Goal: Information Seeking & Learning: Learn about a topic

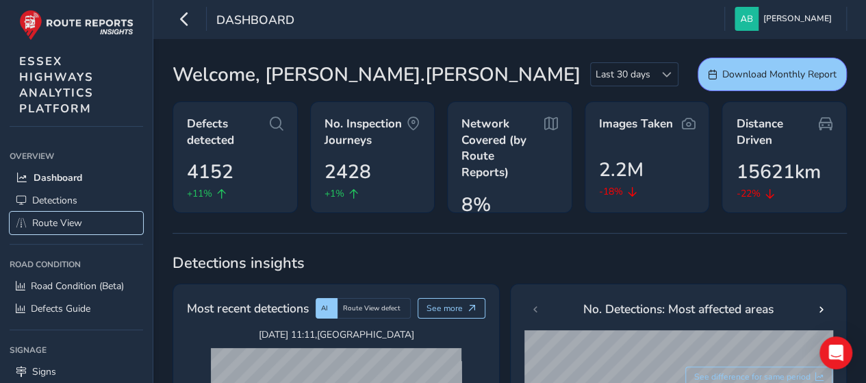
click at [53, 216] on span "Route View" at bounding box center [57, 222] width 50 height 13
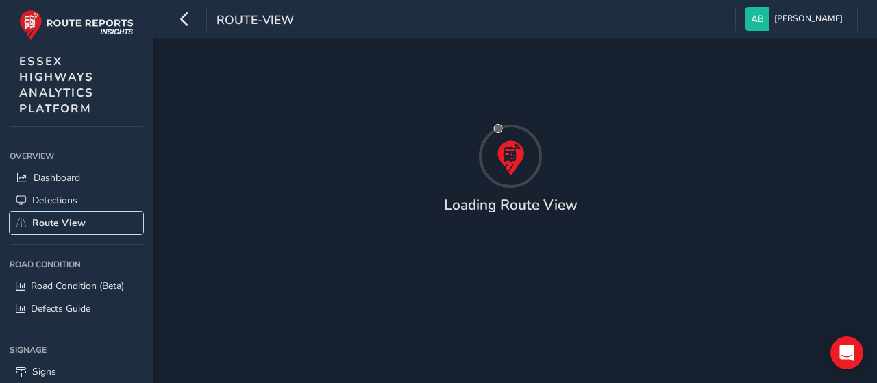
type input "[DATE] - [DATE]"
type input "00:00"
type input "23:59"
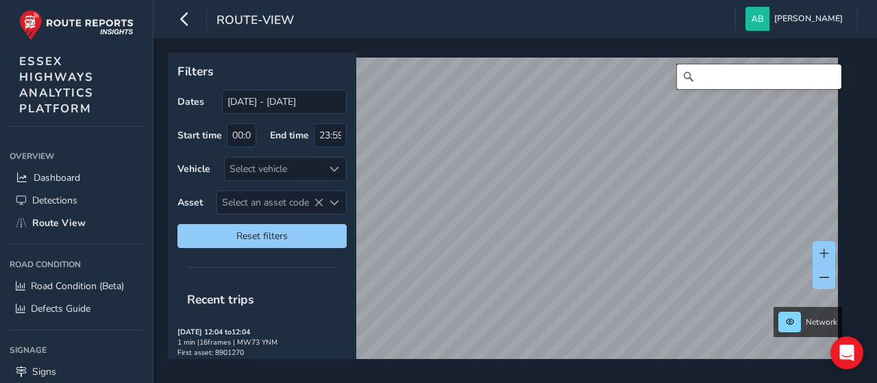
click at [711, 75] on input "Search" at bounding box center [759, 76] width 164 height 25
type input "g"
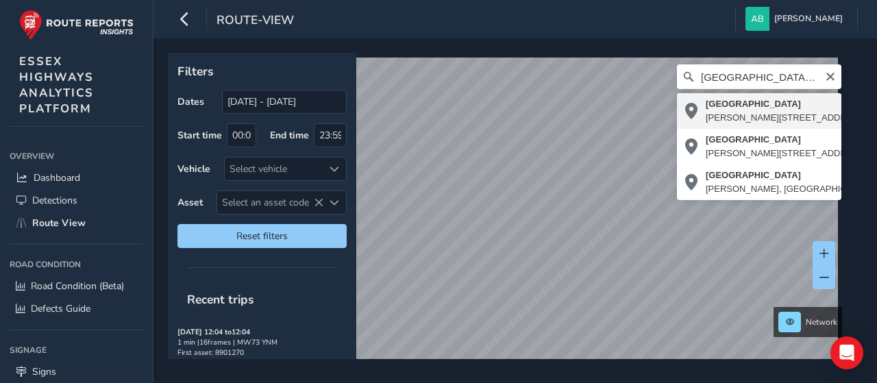
type input "[STREET_ADDRESS]"
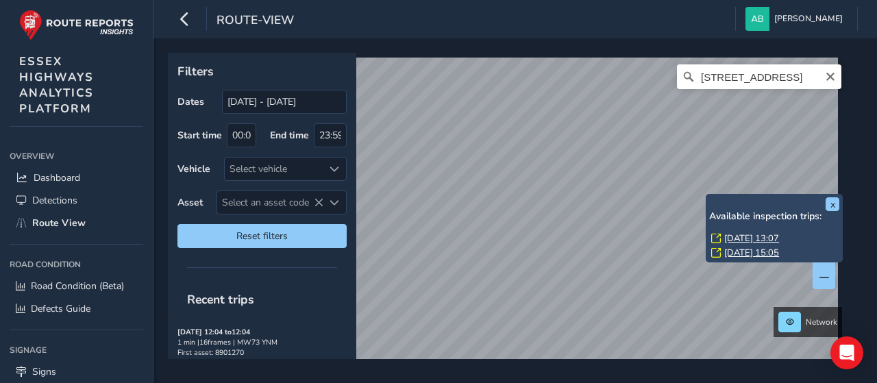
click at [768, 235] on link "[DATE] 13:07" at bounding box center [751, 238] width 55 height 12
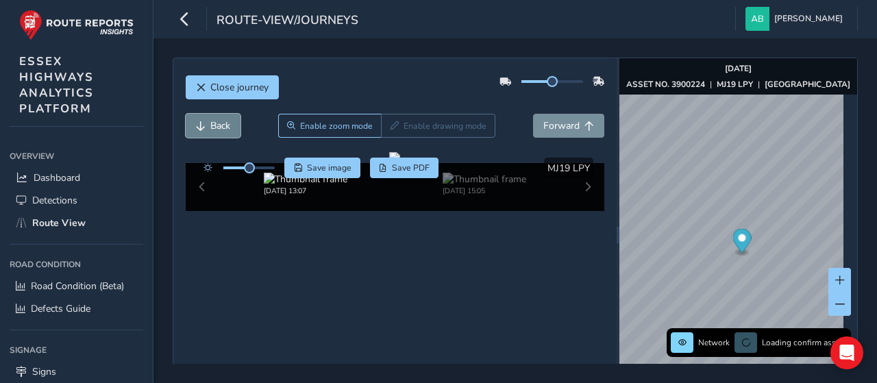
click at [218, 128] on span "Back" at bounding box center [220, 125] width 20 height 13
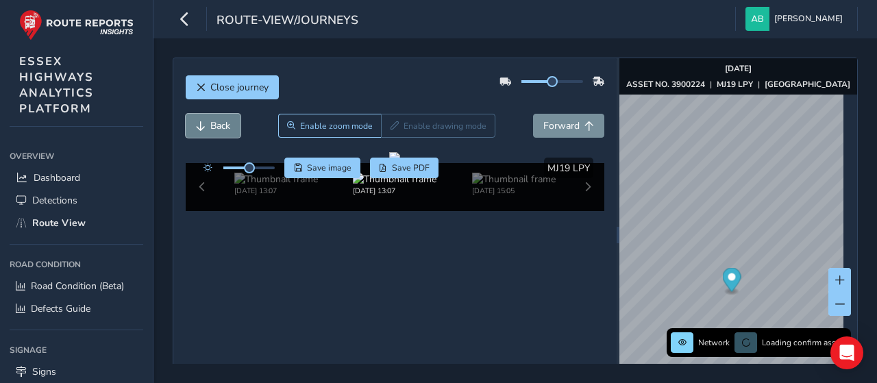
click at [218, 128] on span "Back" at bounding box center [220, 125] width 20 height 13
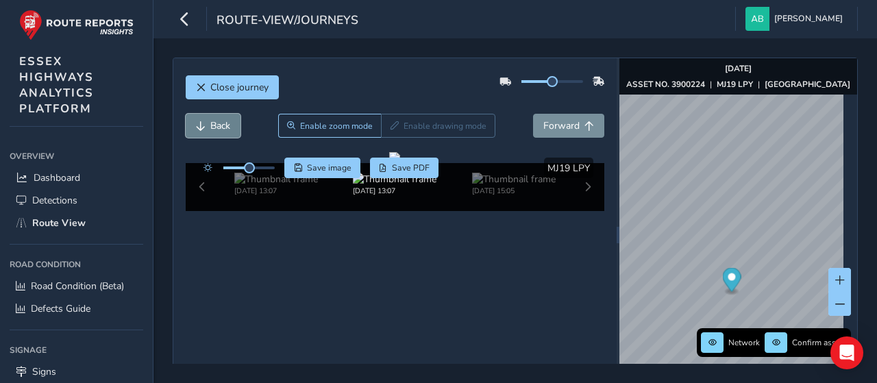
click at [218, 128] on span "Back" at bounding box center [220, 125] width 20 height 13
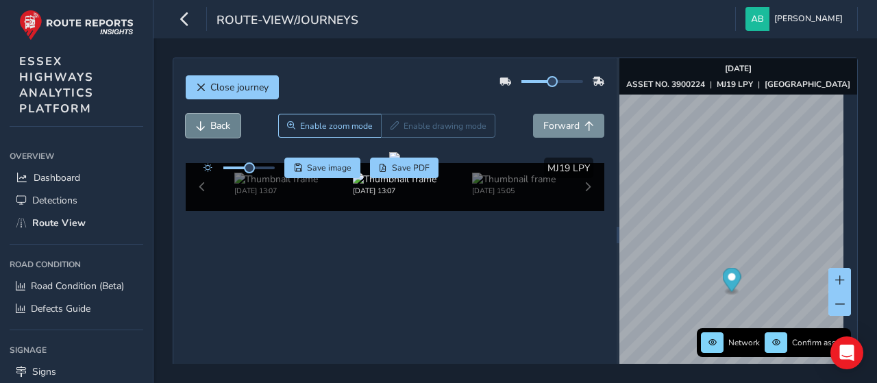
click at [218, 128] on span "Back" at bounding box center [220, 125] width 20 height 13
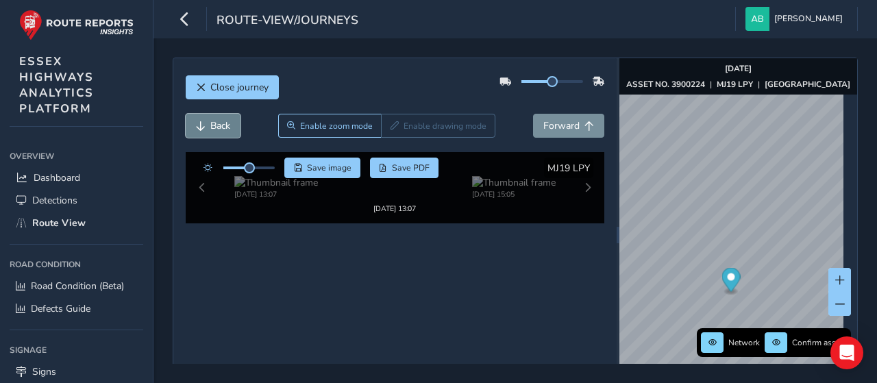
click at [218, 128] on span "Back" at bounding box center [220, 125] width 20 height 13
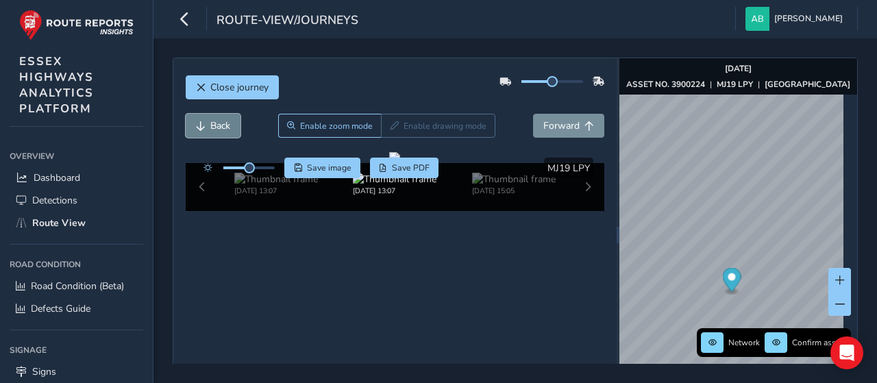
click at [218, 128] on span "Back" at bounding box center [220, 125] width 20 height 13
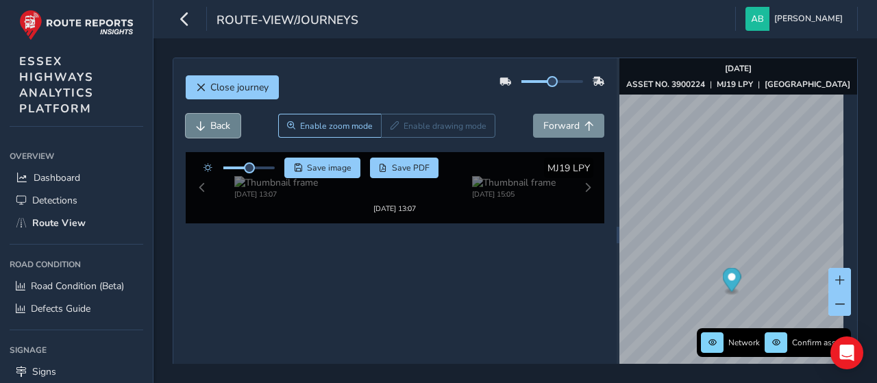
click at [218, 128] on span "Back" at bounding box center [220, 125] width 20 height 13
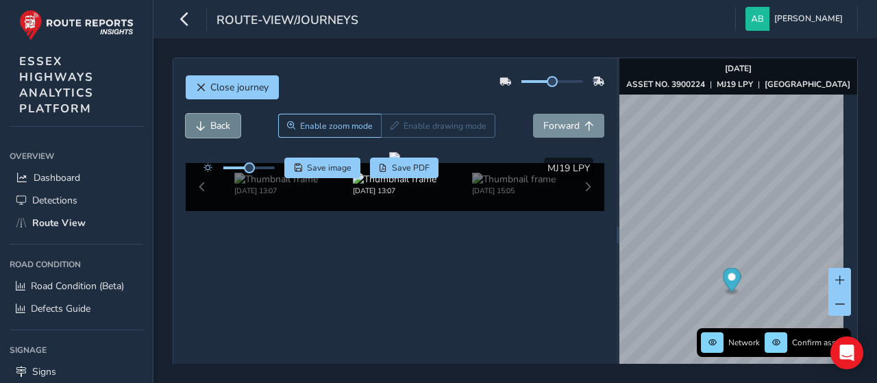
click at [218, 128] on span "Back" at bounding box center [220, 125] width 20 height 13
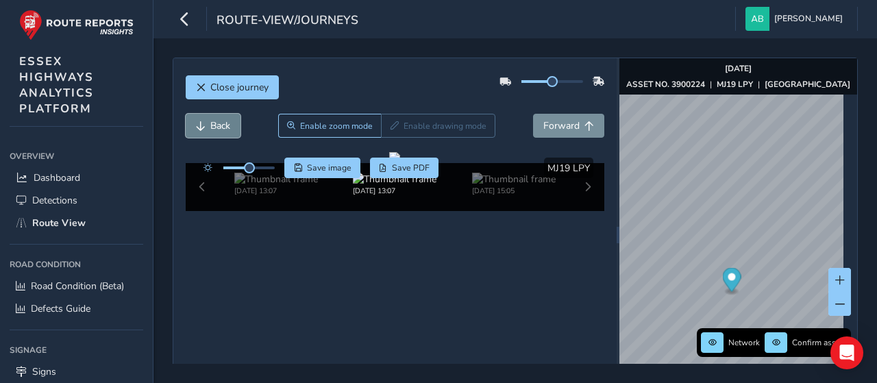
click at [218, 128] on span "Back" at bounding box center [220, 125] width 20 height 13
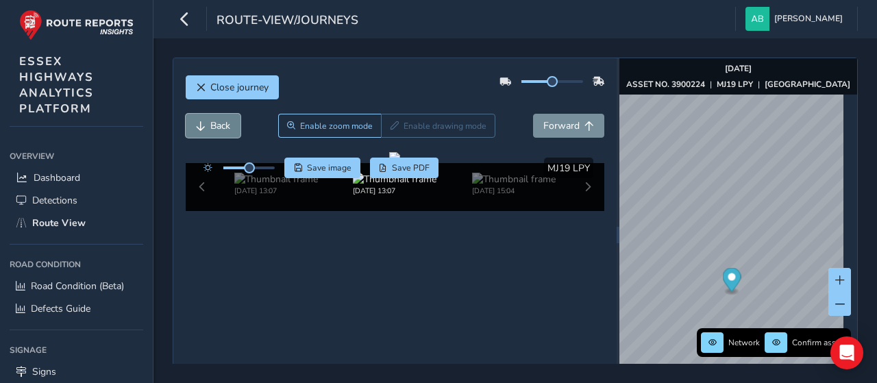
click at [218, 128] on span "Back" at bounding box center [220, 125] width 20 height 13
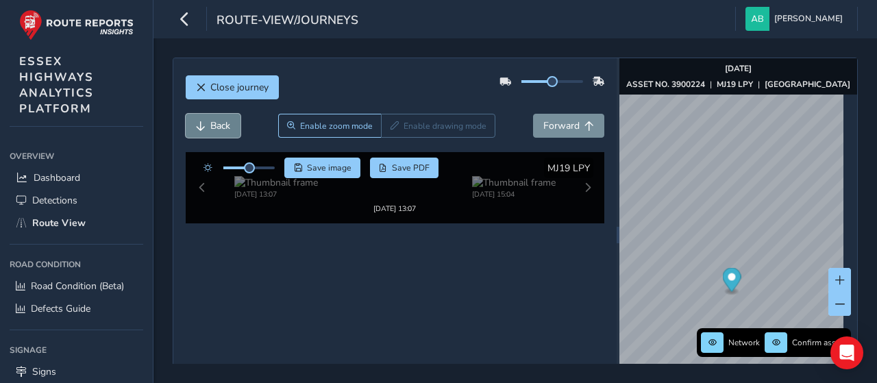
click at [218, 128] on span "Back" at bounding box center [220, 125] width 20 height 13
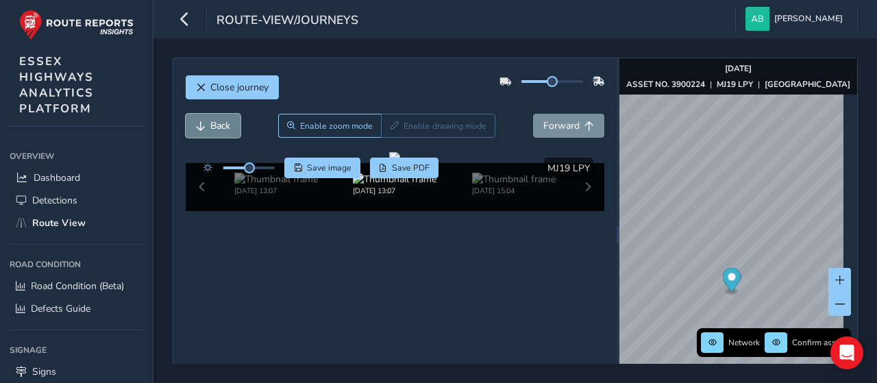
click at [218, 128] on span "Back" at bounding box center [220, 125] width 20 height 13
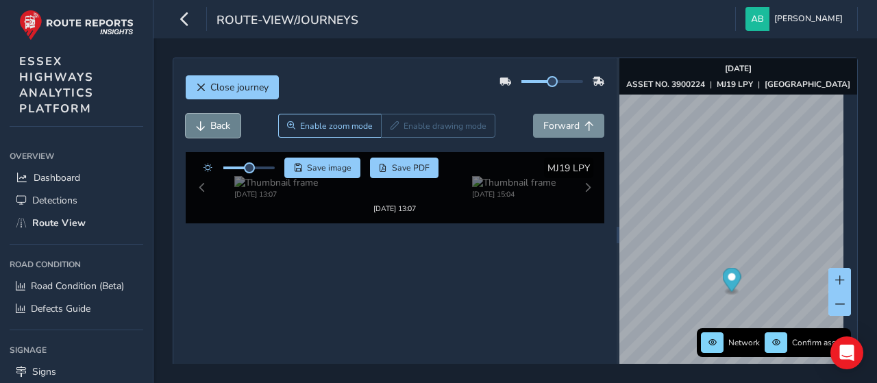
click at [218, 128] on span "Back" at bounding box center [220, 125] width 20 height 13
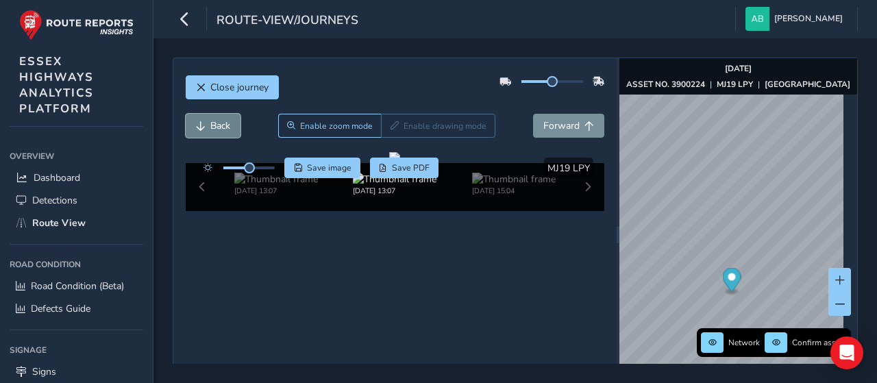
click at [218, 128] on span "Back" at bounding box center [220, 125] width 20 height 13
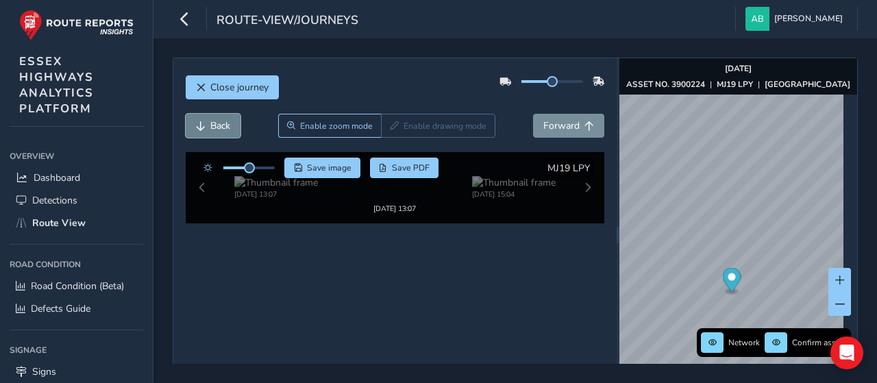
click at [218, 128] on span "Back" at bounding box center [220, 125] width 20 height 13
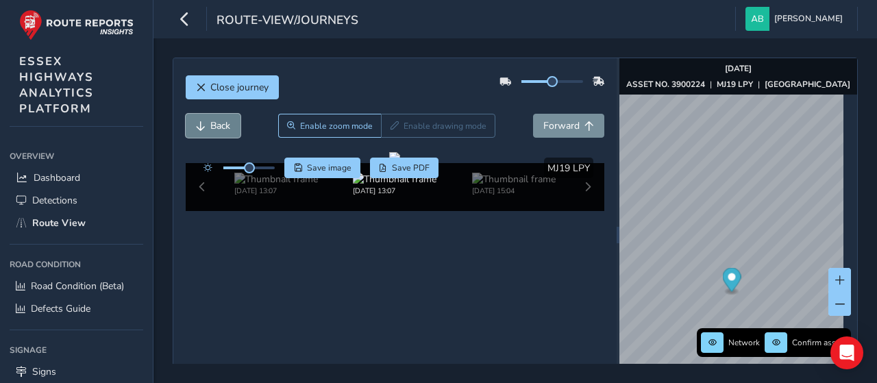
click at [218, 128] on span "Back" at bounding box center [220, 125] width 20 height 13
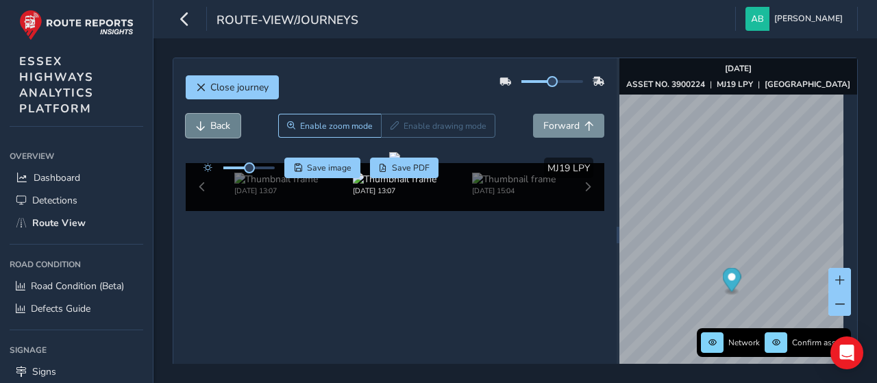
click at [218, 128] on span "Back" at bounding box center [220, 125] width 20 height 13
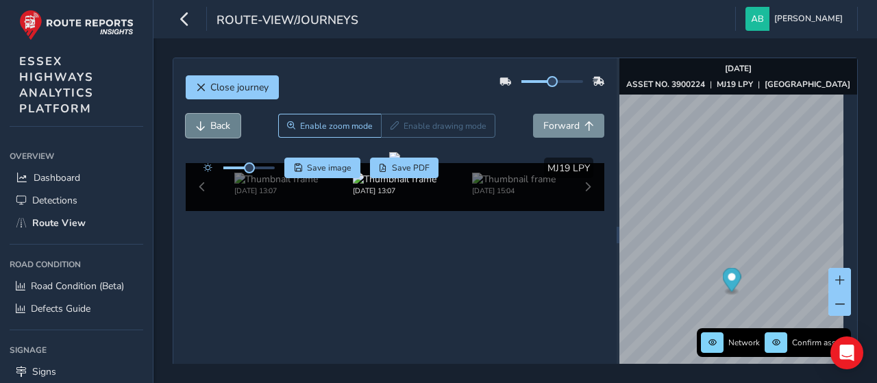
click at [218, 128] on span "Back" at bounding box center [220, 125] width 20 height 13
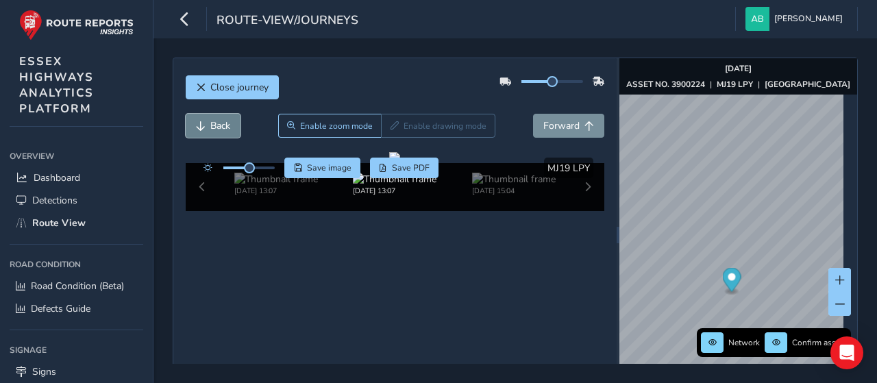
click at [218, 128] on span "Back" at bounding box center [220, 125] width 20 height 13
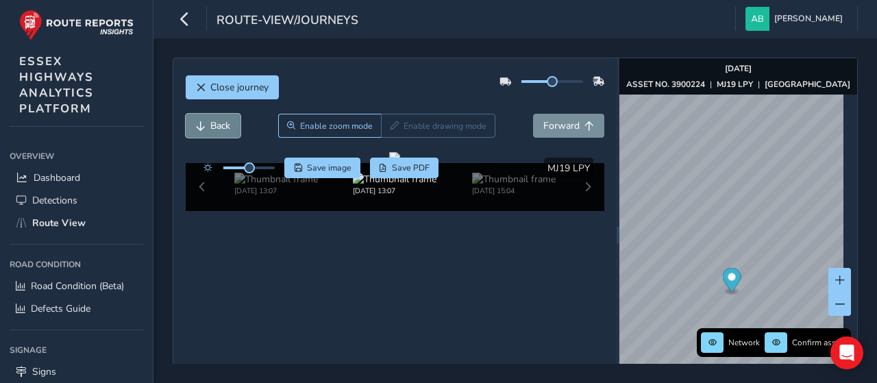
click at [218, 128] on span "Back" at bounding box center [220, 125] width 20 height 13
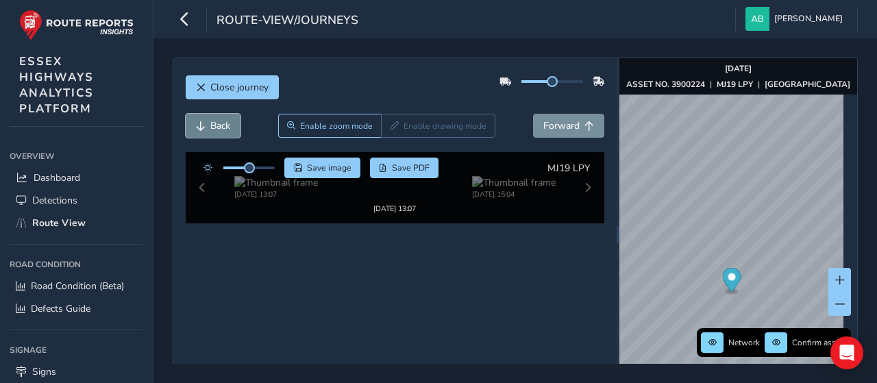
click at [218, 128] on span "Back" at bounding box center [220, 125] width 20 height 13
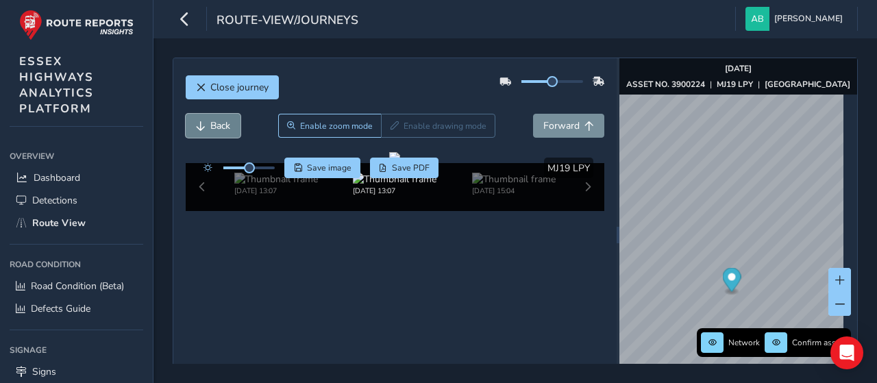
click at [218, 128] on span "Back" at bounding box center [220, 125] width 20 height 13
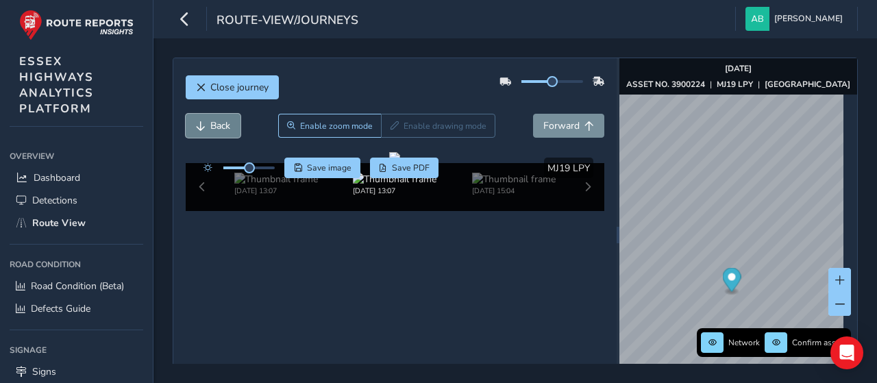
click at [218, 128] on span "Back" at bounding box center [220, 125] width 20 height 13
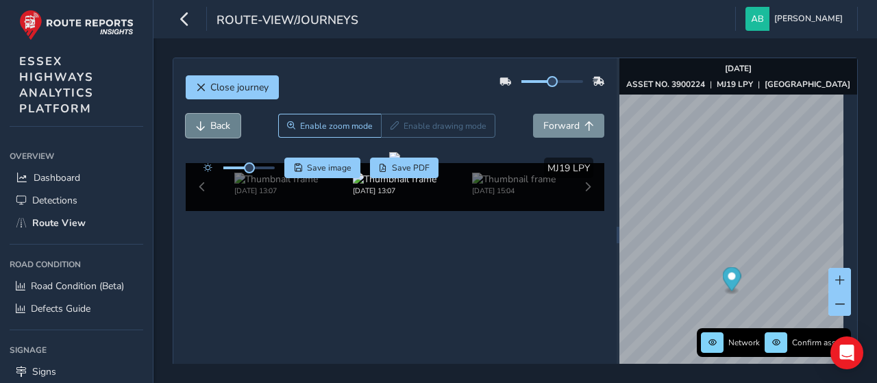
click at [218, 128] on span "Back" at bounding box center [220, 125] width 20 height 13
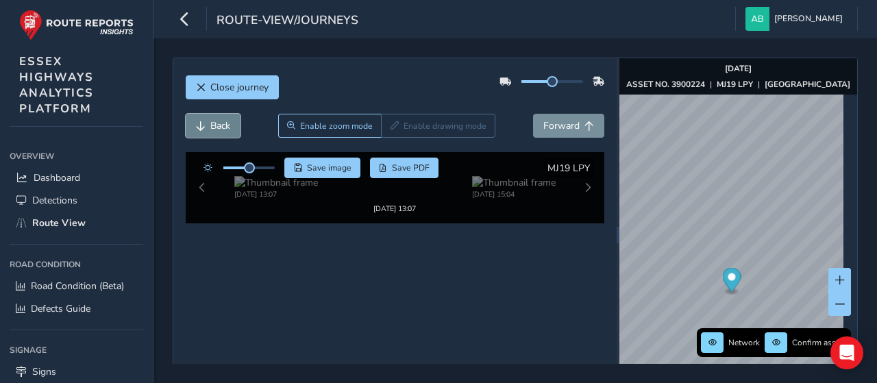
click at [218, 128] on span "Back" at bounding box center [220, 125] width 20 height 13
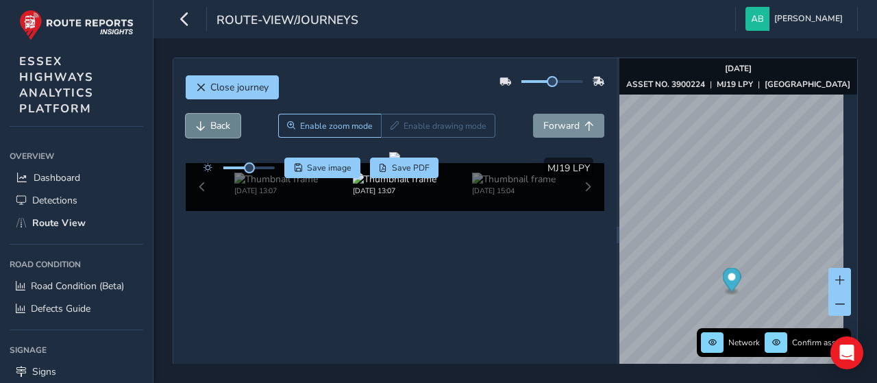
click at [218, 128] on span "Back" at bounding box center [220, 125] width 20 height 13
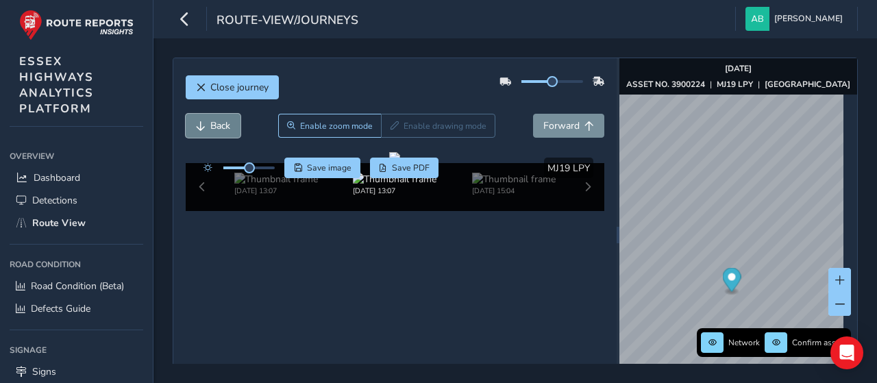
click at [218, 128] on span "Back" at bounding box center [220, 125] width 20 height 13
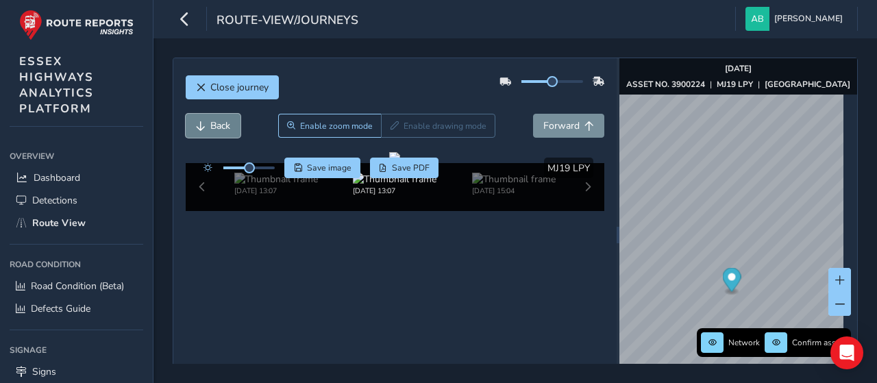
click at [218, 128] on span "Back" at bounding box center [220, 125] width 20 height 13
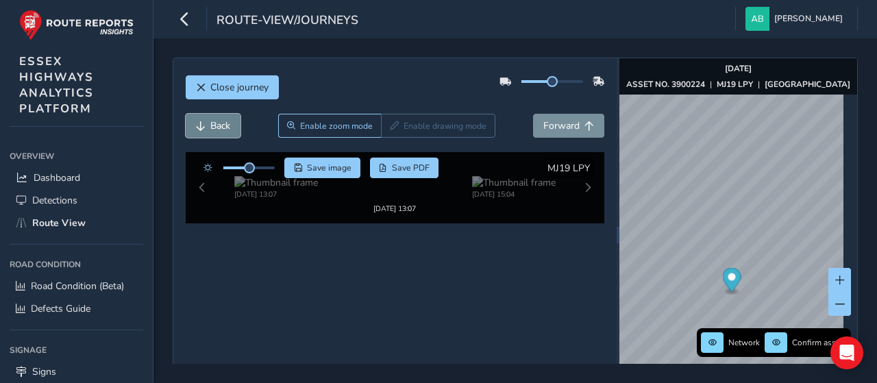
click at [218, 128] on span "Back" at bounding box center [220, 125] width 20 height 13
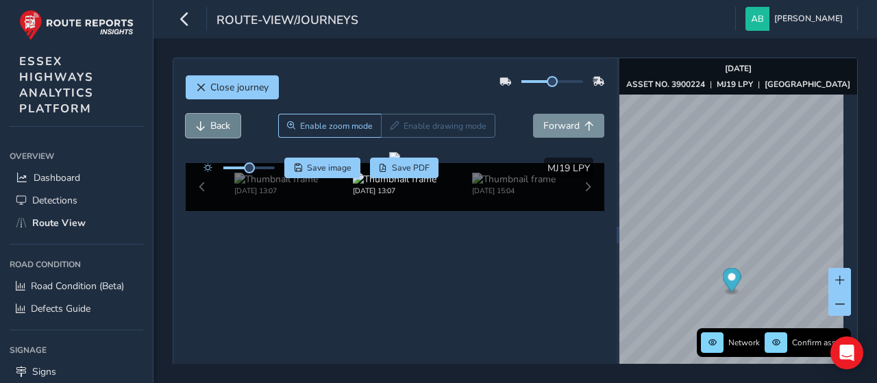
click at [218, 128] on span "Back" at bounding box center [220, 125] width 20 height 13
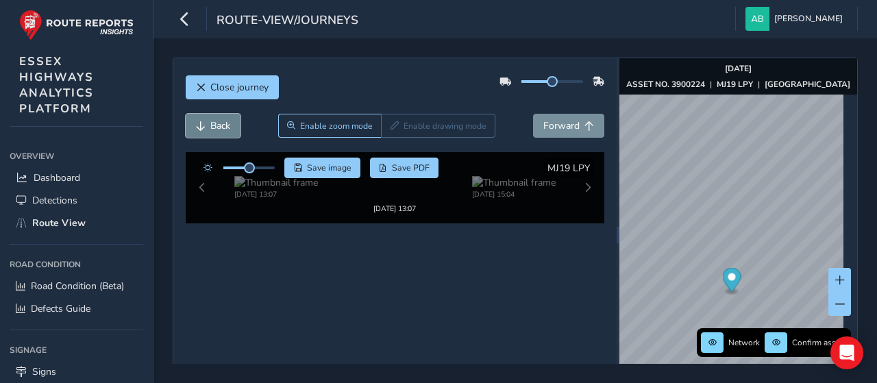
click at [218, 128] on span "Back" at bounding box center [220, 125] width 20 height 13
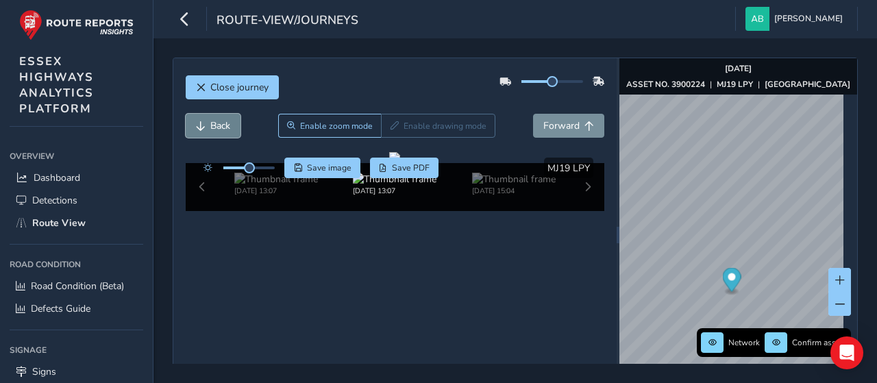
click at [218, 128] on span "Back" at bounding box center [220, 125] width 20 height 13
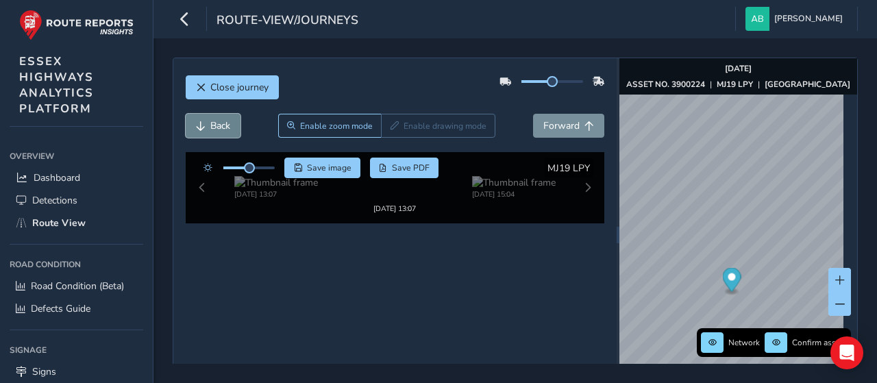
click at [218, 128] on span "Back" at bounding box center [220, 125] width 20 height 13
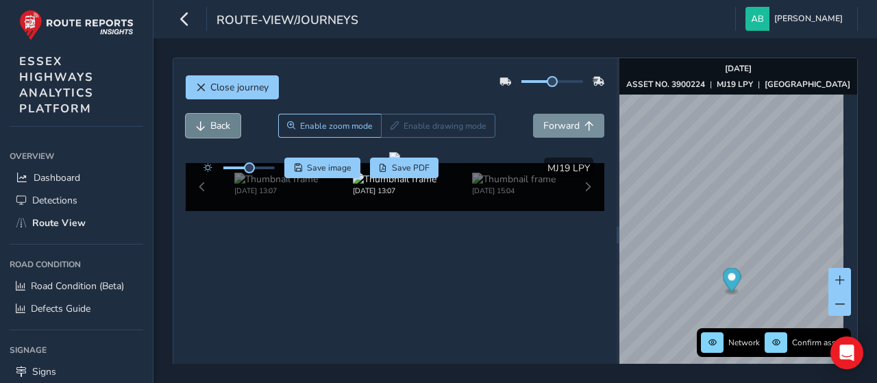
click at [218, 128] on span "Back" at bounding box center [220, 125] width 20 height 13
drag, startPoint x: 216, startPoint y: 84, endPoint x: 327, endPoint y: 366, distance: 303.0
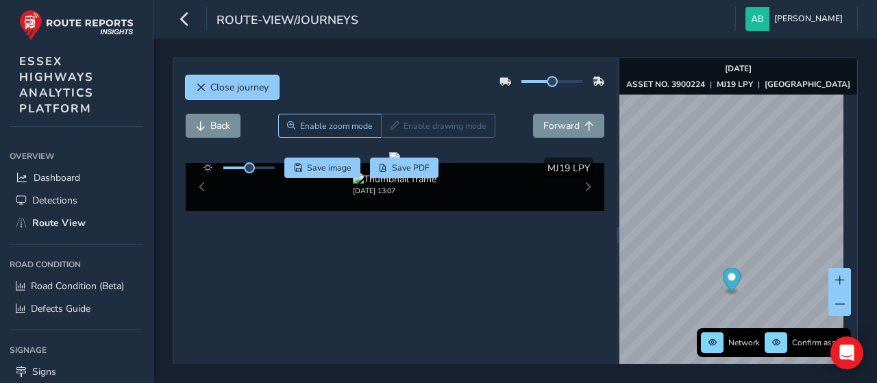
click at [220, 84] on span "Close journey" at bounding box center [239, 87] width 58 height 13
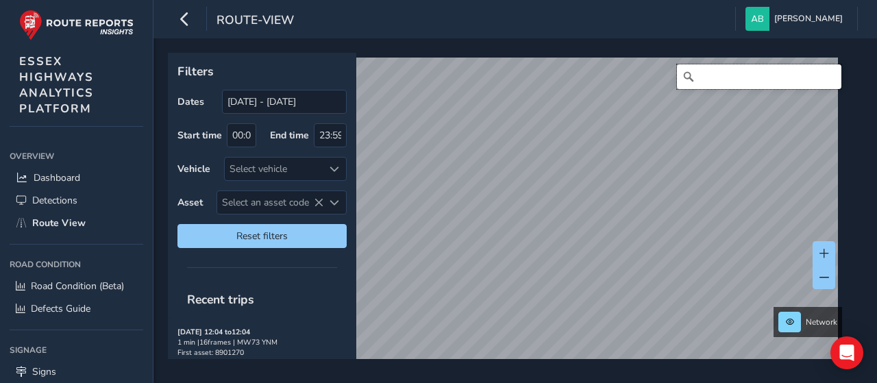
click at [712, 79] on input "Search" at bounding box center [759, 76] width 164 height 25
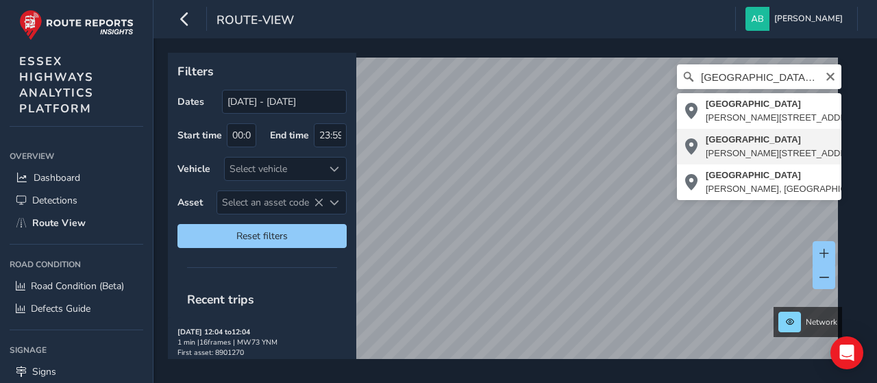
type input "[STREET_ADDRESS]"
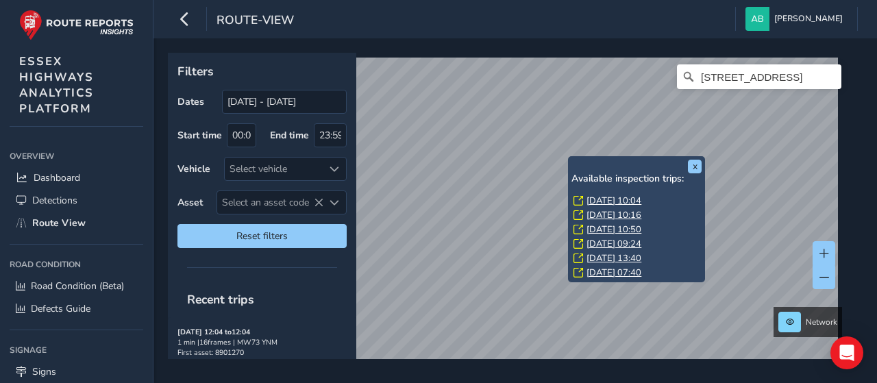
click at [604, 200] on link "[DATE] 10:04" at bounding box center [613, 201] width 55 height 12
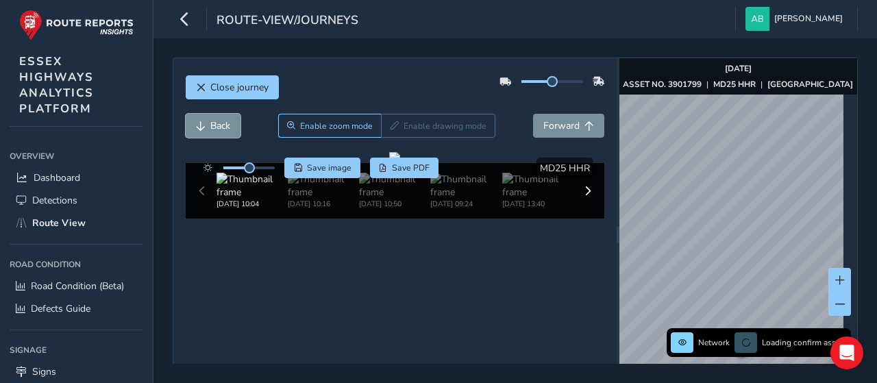
click at [231, 121] on button "Back" at bounding box center [213, 126] width 55 height 24
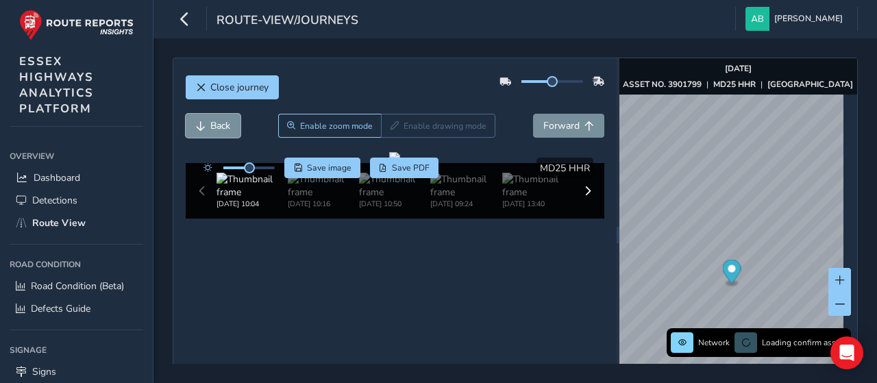
click at [231, 121] on button "Back" at bounding box center [213, 126] width 55 height 24
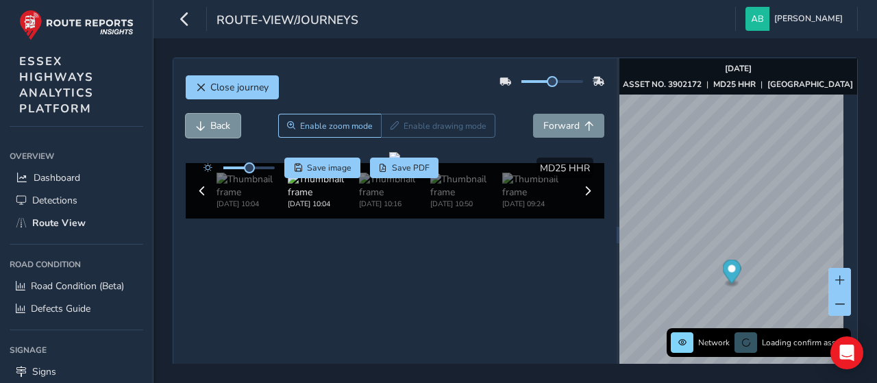
click at [231, 121] on button "Back" at bounding box center [213, 126] width 55 height 24
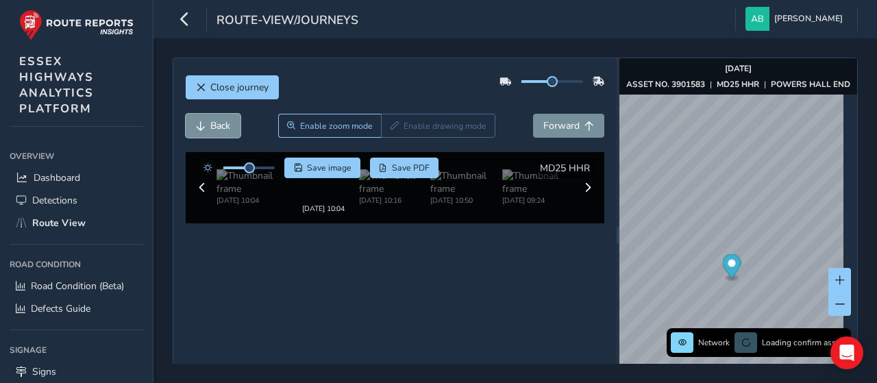
click at [231, 121] on button "Back" at bounding box center [213, 126] width 55 height 24
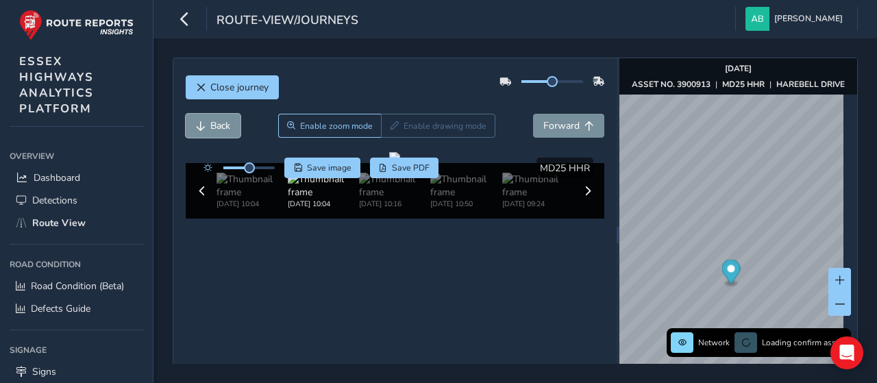
click at [231, 121] on button "Back" at bounding box center [213, 126] width 55 height 24
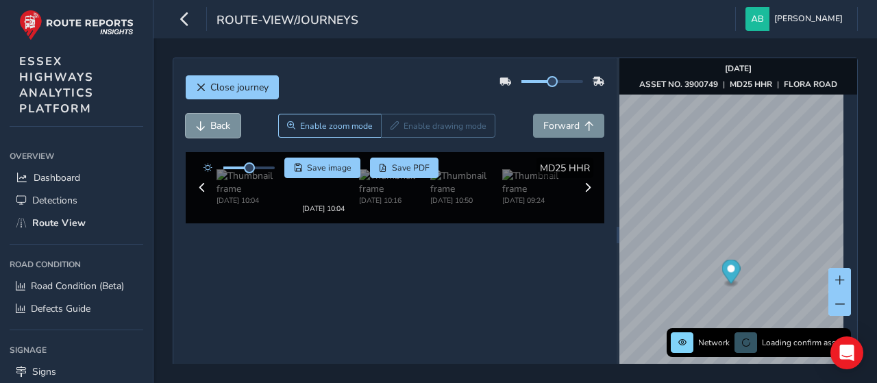
click at [231, 121] on button "Back" at bounding box center [213, 126] width 55 height 24
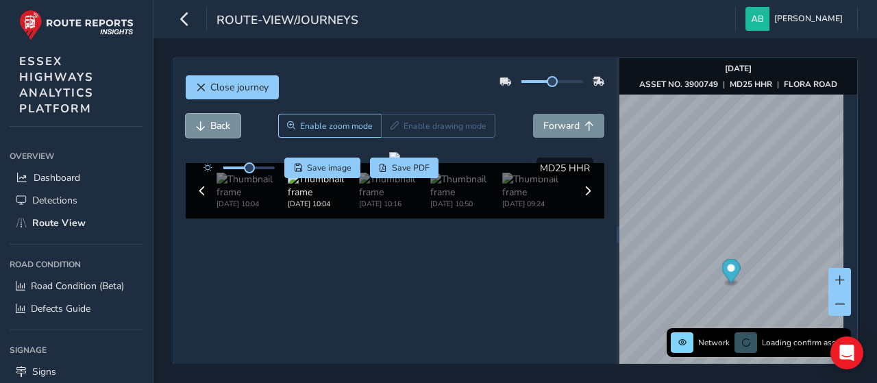
click at [231, 121] on button "Back" at bounding box center [213, 126] width 55 height 24
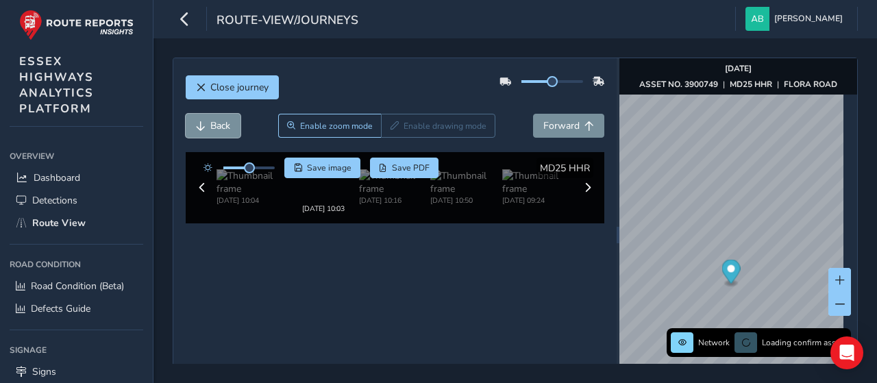
click at [231, 121] on button "Back" at bounding box center [213, 126] width 55 height 24
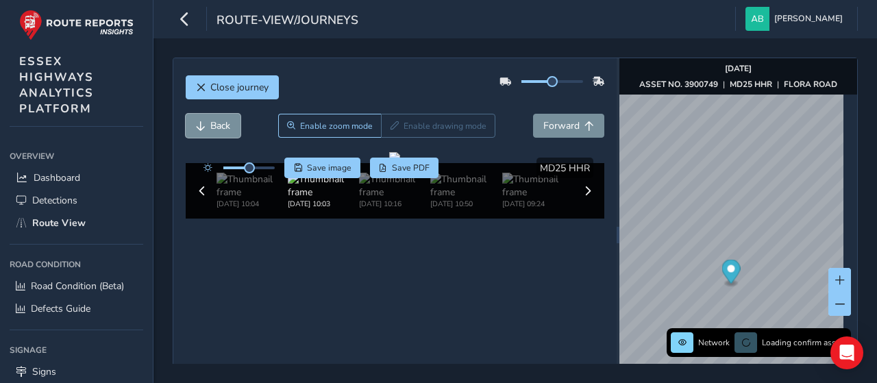
click at [231, 121] on button "Back" at bounding box center [213, 126] width 55 height 24
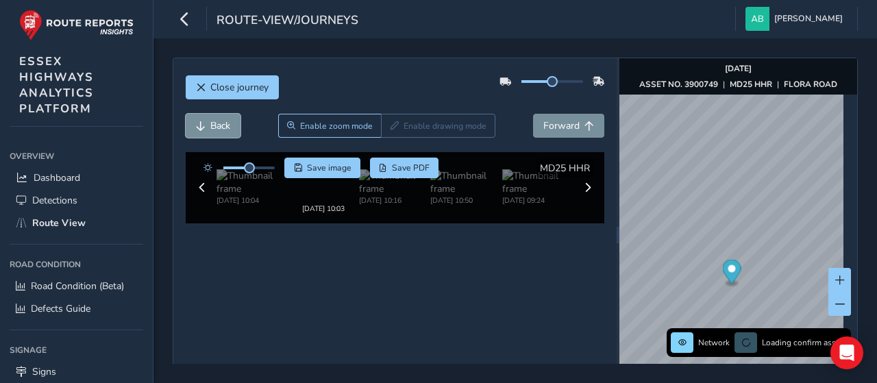
click at [231, 121] on button "Back" at bounding box center [213, 126] width 55 height 24
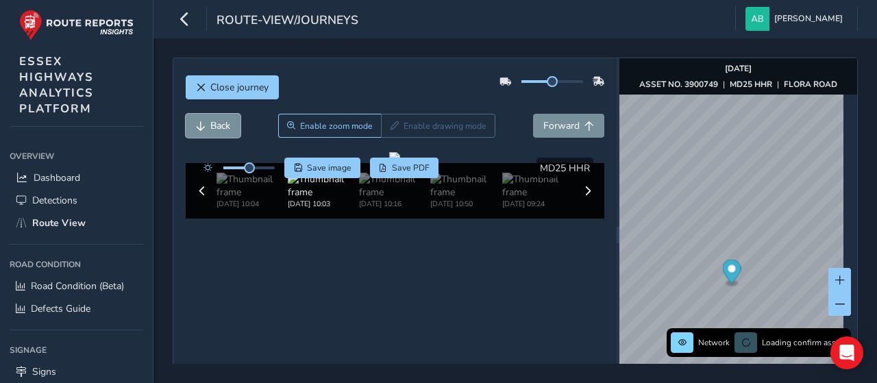
click at [231, 121] on button "Back" at bounding box center [213, 126] width 55 height 24
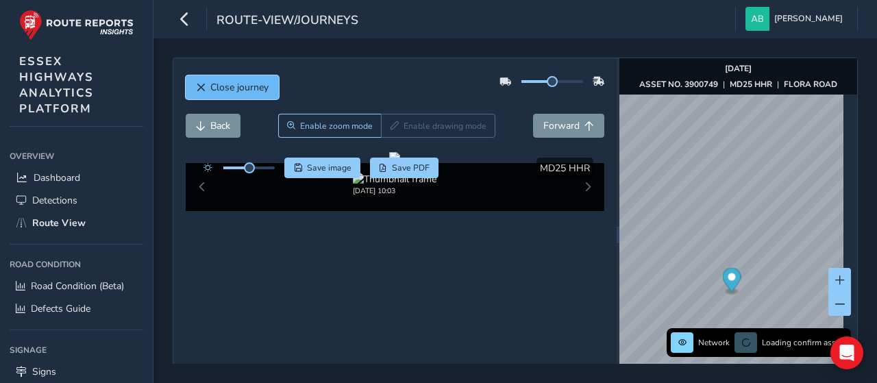
click at [247, 89] on span "Close journey" at bounding box center [239, 87] width 58 height 13
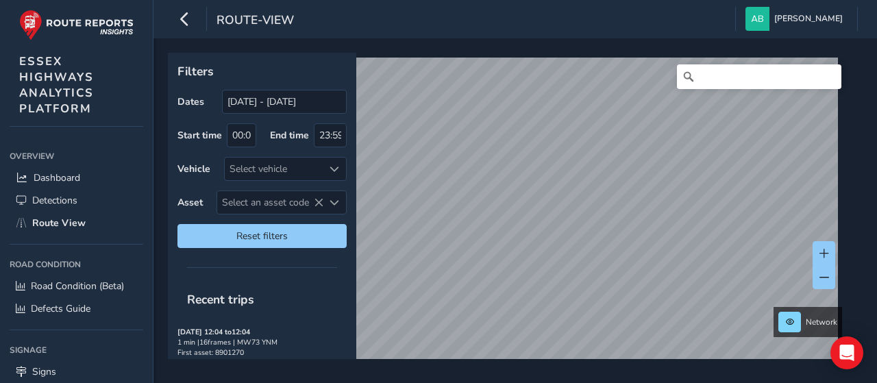
click at [585, 382] on html "route-view [PERSON_NAME] Colour Scheme: Dark Dim Light Logout Filters Dates [DA…" at bounding box center [438, 191] width 877 height 383
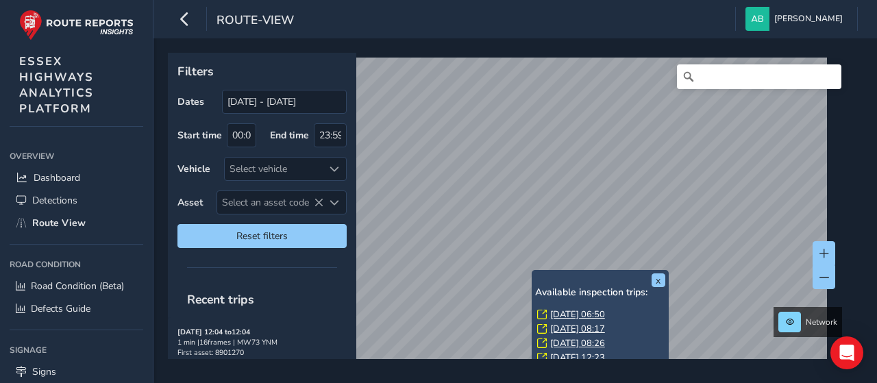
click at [560, 382] on html "route-view [PERSON_NAME] Colour Scheme: Dark Dim Light Logout x Available inspe…" at bounding box center [438, 191] width 877 height 383
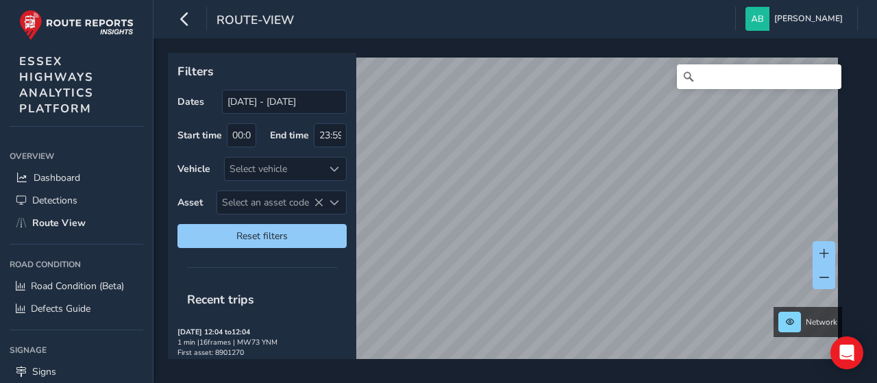
click at [562, 382] on html "route-view [PERSON_NAME] Colour Scheme: Dark Dim Light Logout Filters Dates [DA…" at bounding box center [438, 191] width 877 height 383
click at [449, 0] on html "route-view [PERSON_NAME] Colour Scheme: Dark Dim Light Logout Filters Dates [DA…" at bounding box center [438, 191] width 877 height 383
click at [455, 0] on html "route-view [PERSON_NAME] Colour Scheme: Dark Dim Light Logout Filters Dates [DA…" at bounding box center [438, 191] width 877 height 383
click at [503, 0] on html "route-view [PERSON_NAME] Colour Scheme: Dark Dim Light Logout Filters Dates [DA…" at bounding box center [438, 191] width 877 height 383
click at [500, 0] on html "route-view [PERSON_NAME] Colour Scheme: Dark Dim Light Logout Filters Dates [DA…" at bounding box center [438, 191] width 877 height 383
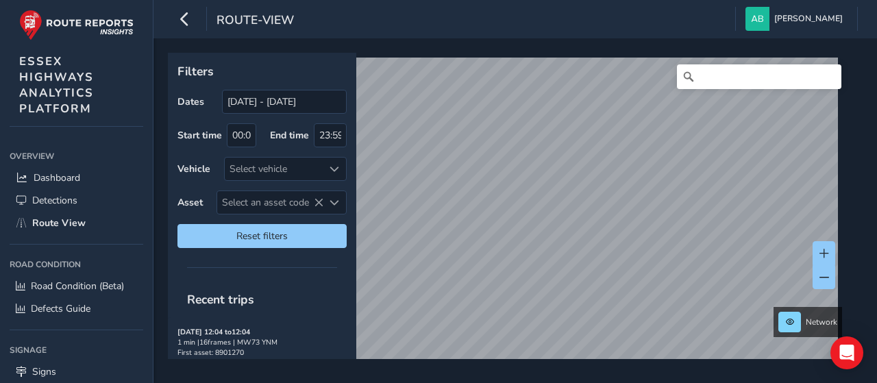
click at [543, 0] on html "route-view [PERSON_NAME] Colour Scheme: Dark Dim Light Logout Filters Dates [DA…" at bounding box center [438, 191] width 877 height 383
click at [547, 16] on div "route-view [PERSON_NAME] Colour Scheme: Dark Dim Light Logout Filters Dates [DA…" at bounding box center [514, 191] width 723 height 383
click at [541, 35] on div "route-view [PERSON_NAME] Colour Scheme: Dark Dim Light Logout Filters Dates [DA…" at bounding box center [514, 191] width 723 height 383
click at [336, 0] on html "route-view [PERSON_NAME] Colour Scheme: Dark Dim Light Logout Filters Dates [DA…" at bounding box center [438, 191] width 877 height 383
click at [242, 0] on html "route-view [PERSON_NAME] Colour Scheme: Dark Dim Light Logout Filters Dates [DA…" at bounding box center [438, 191] width 877 height 383
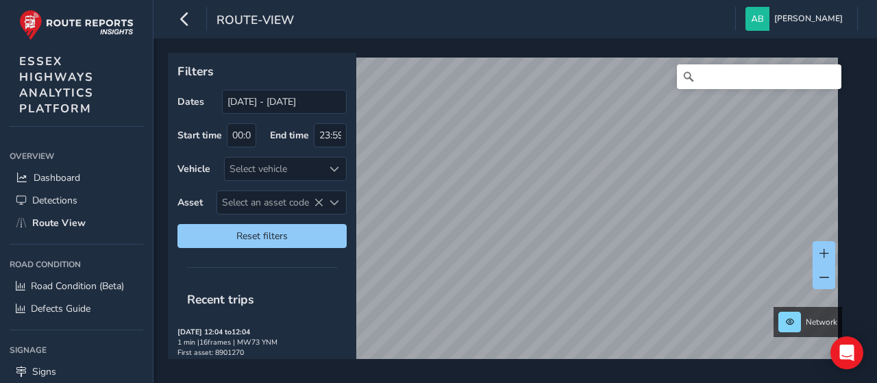
click at [292, 0] on html "route-view [PERSON_NAME] Colour Scheme: Dark Dim Light Logout Filters Dates [DA…" at bounding box center [438, 191] width 877 height 383
click at [242, 149] on div "Filters Dates [DATE] - [DATE] Start time 00:00 End time 23:59 Vehicle Select ve…" at bounding box center [510, 206] width 685 height 306
click at [335, 148] on div "Filters Dates [DATE] - [DATE] Start time 00:00 End time 23:59 Vehicle Select ve…" at bounding box center [510, 206] width 685 height 306
click at [716, 382] on html "route-view [PERSON_NAME] Colour Scheme: Dark Dim Light Logout Filters Dates [DA…" at bounding box center [438, 191] width 877 height 383
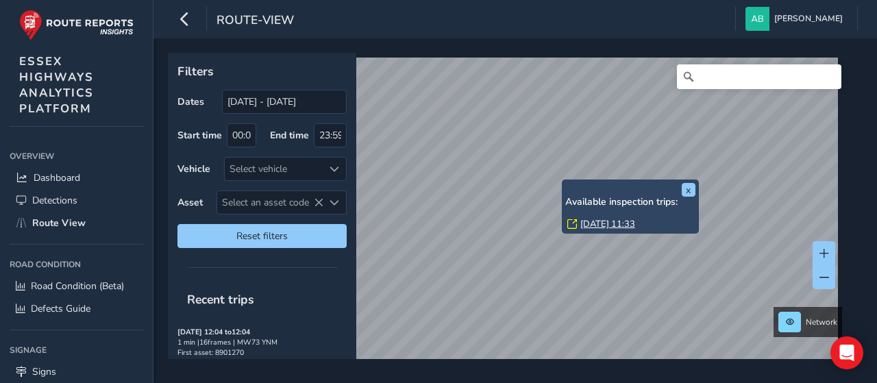
click at [563, 180] on div "x Available inspection trips: [GEOGRAPHIC_DATA][DATE] 11:33" at bounding box center [630, 206] width 137 height 54
click at [597, 221] on link "[DATE] 11:33" at bounding box center [607, 224] width 55 height 12
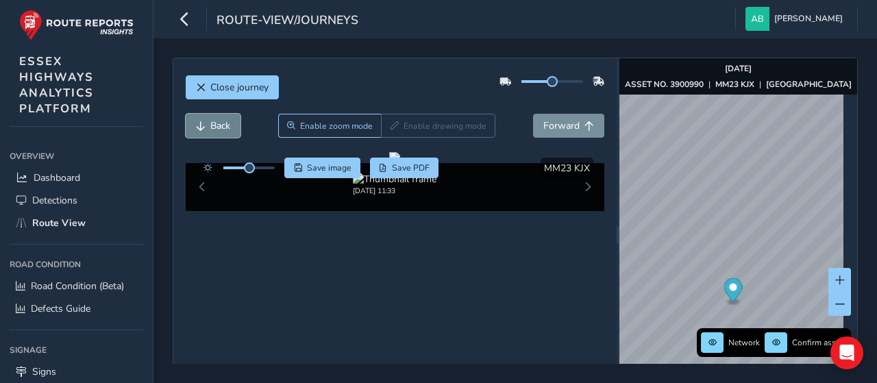
click at [212, 120] on span "Back" at bounding box center [220, 125] width 20 height 13
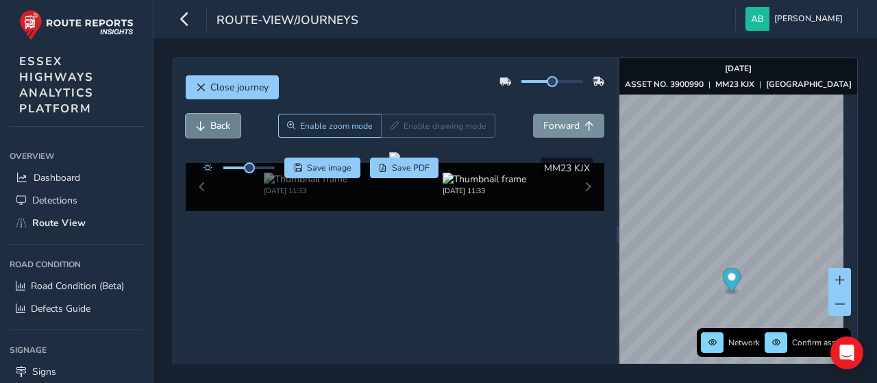
click at [215, 129] on span "Back" at bounding box center [220, 125] width 20 height 13
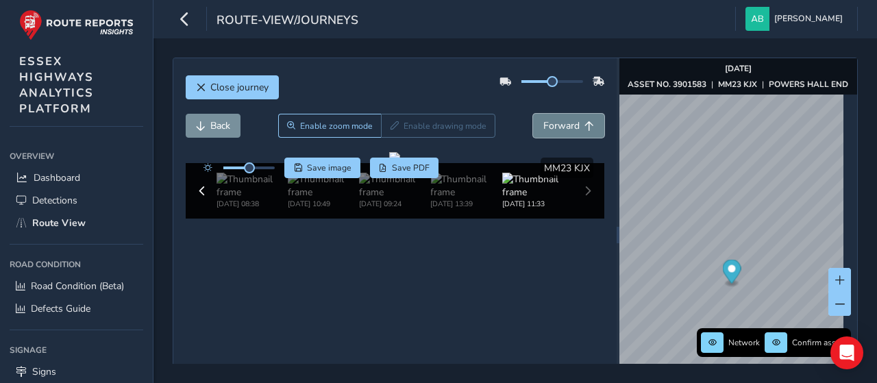
click at [584, 123] on span "Forward" at bounding box center [589, 126] width 10 height 10
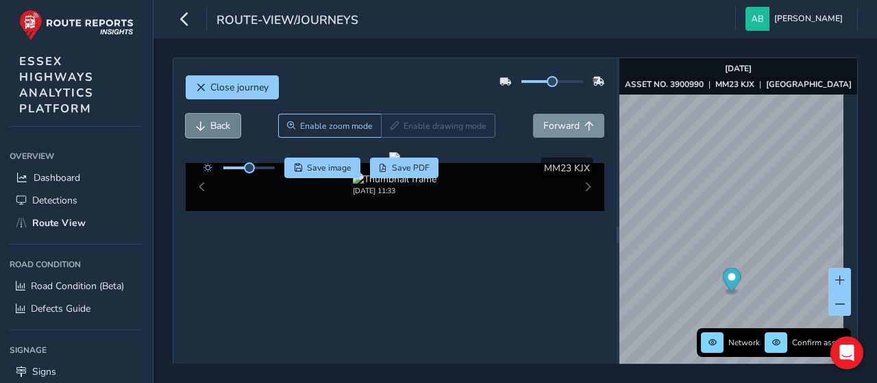
click at [208, 121] on button "Back" at bounding box center [213, 126] width 55 height 24
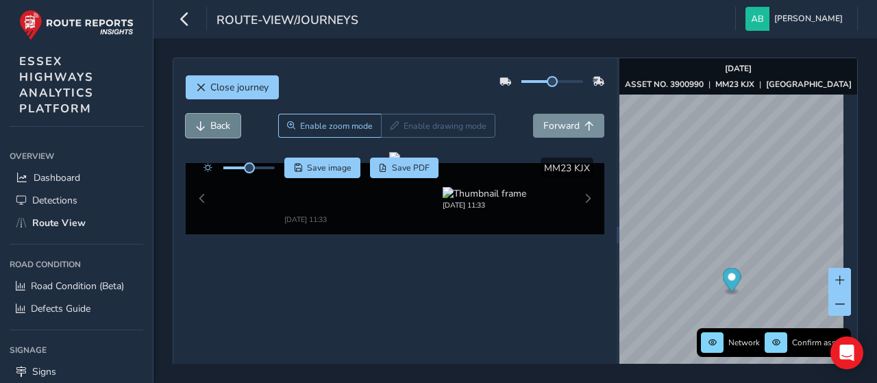
click at [208, 121] on button "Back" at bounding box center [213, 126] width 55 height 24
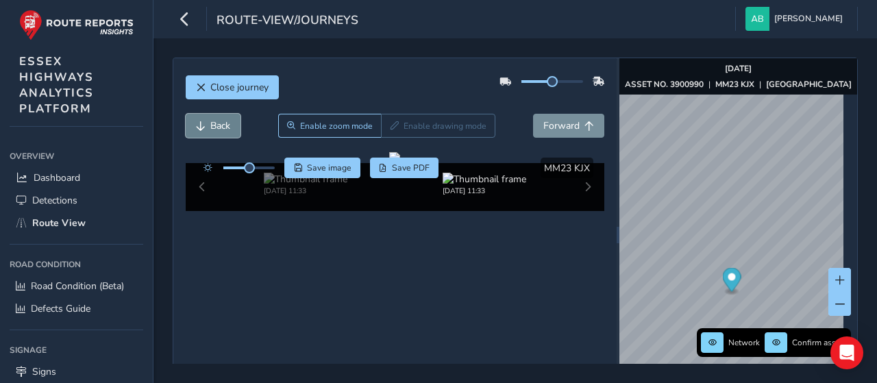
click at [208, 121] on button "Back" at bounding box center [213, 126] width 55 height 24
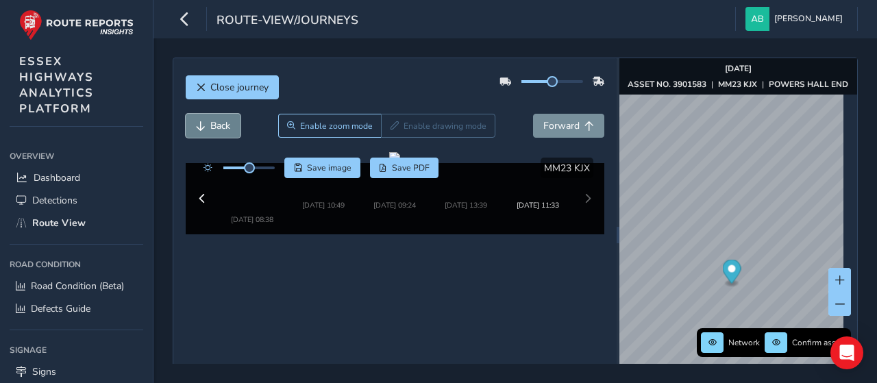
click at [208, 121] on button "Back" at bounding box center [213, 126] width 55 height 24
